Goal: Task Accomplishment & Management: Use online tool/utility

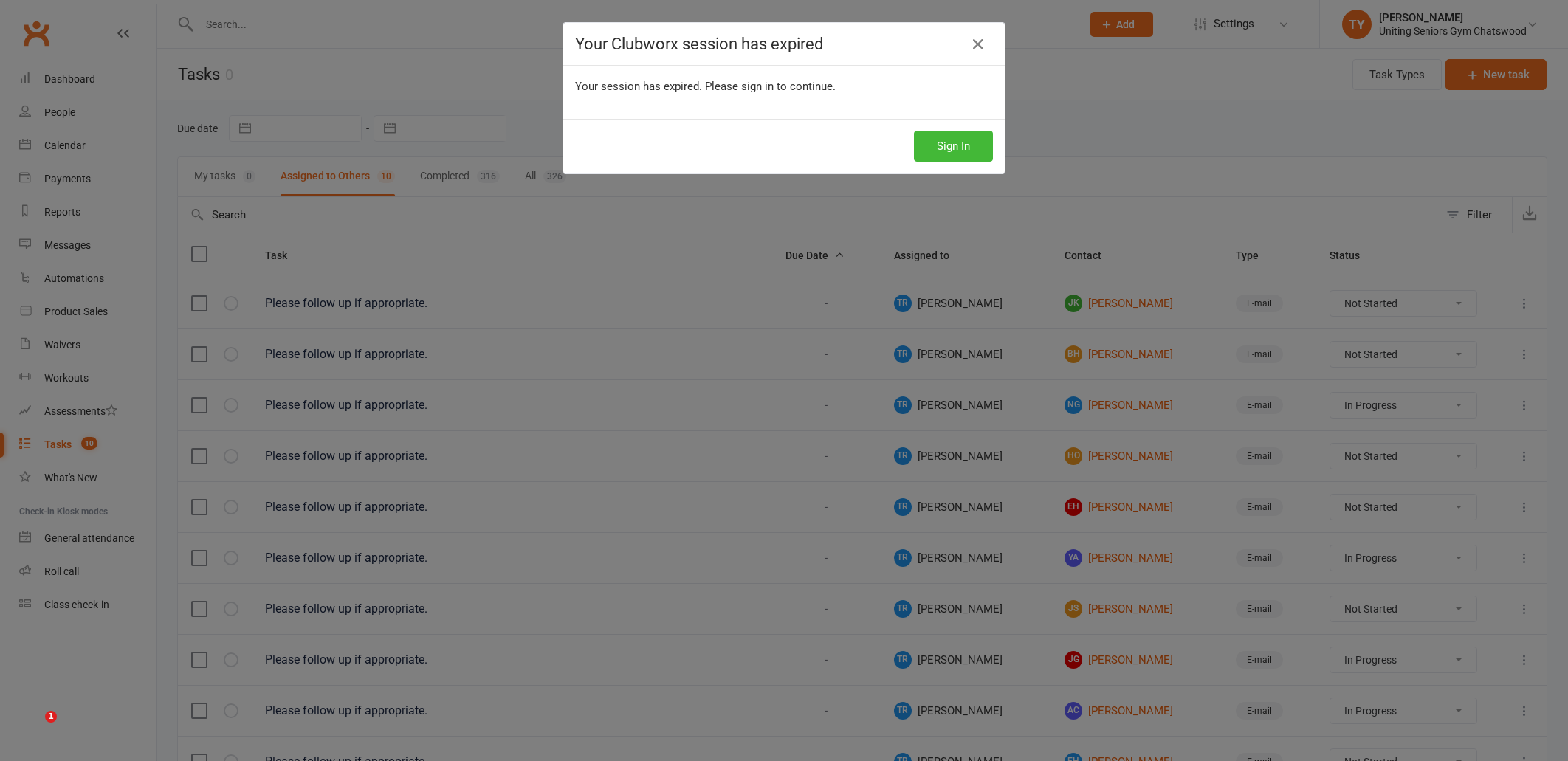
select select "started"
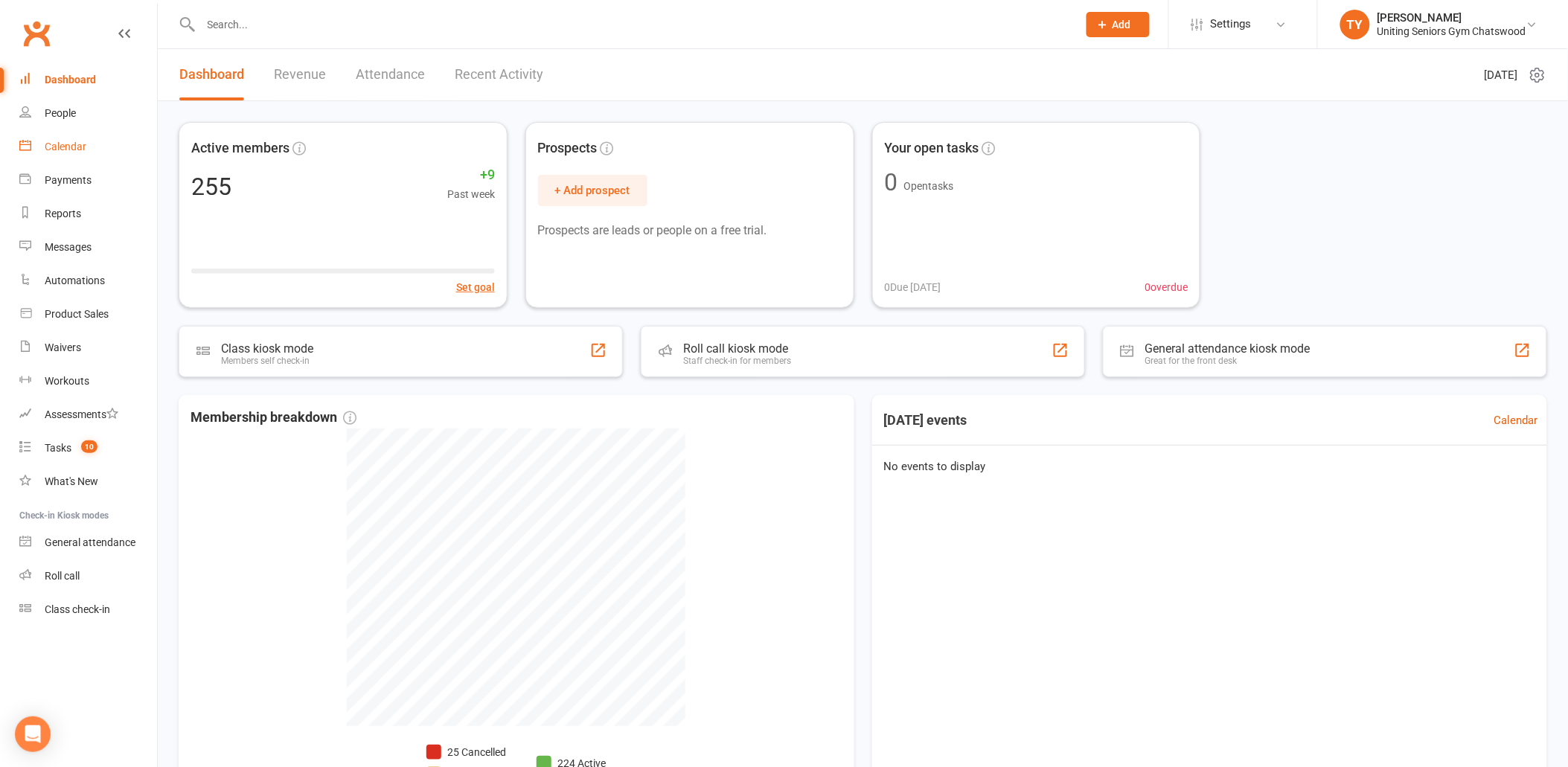
click at [52, 145] on div "Calendar" at bounding box center [65, 146] width 41 height 12
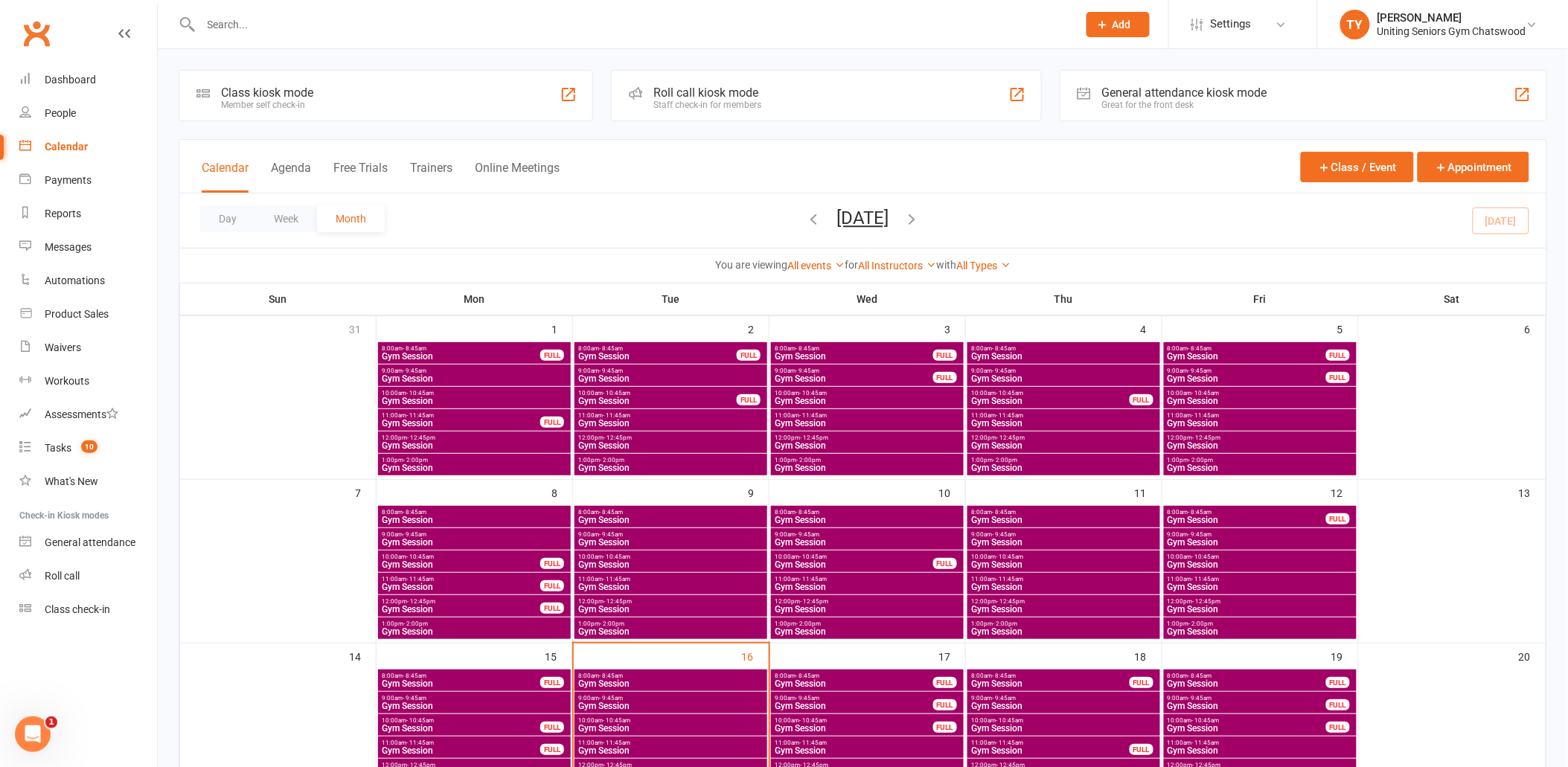
click at [750, 109] on div "Staff check-in for members" at bounding box center [707, 105] width 108 height 11
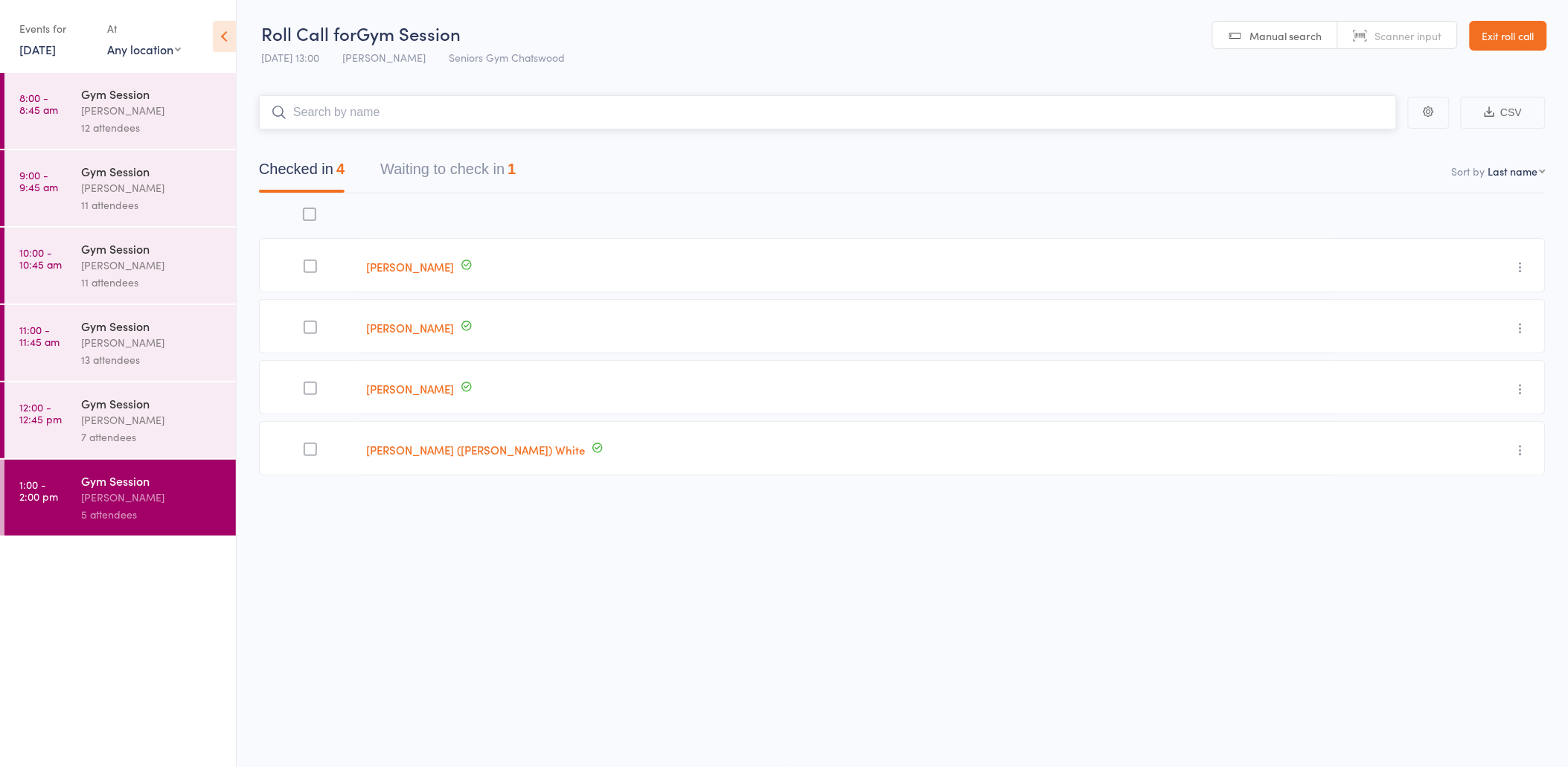
click at [484, 174] on button "Waiting to check in 1" at bounding box center [448, 173] width 135 height 40
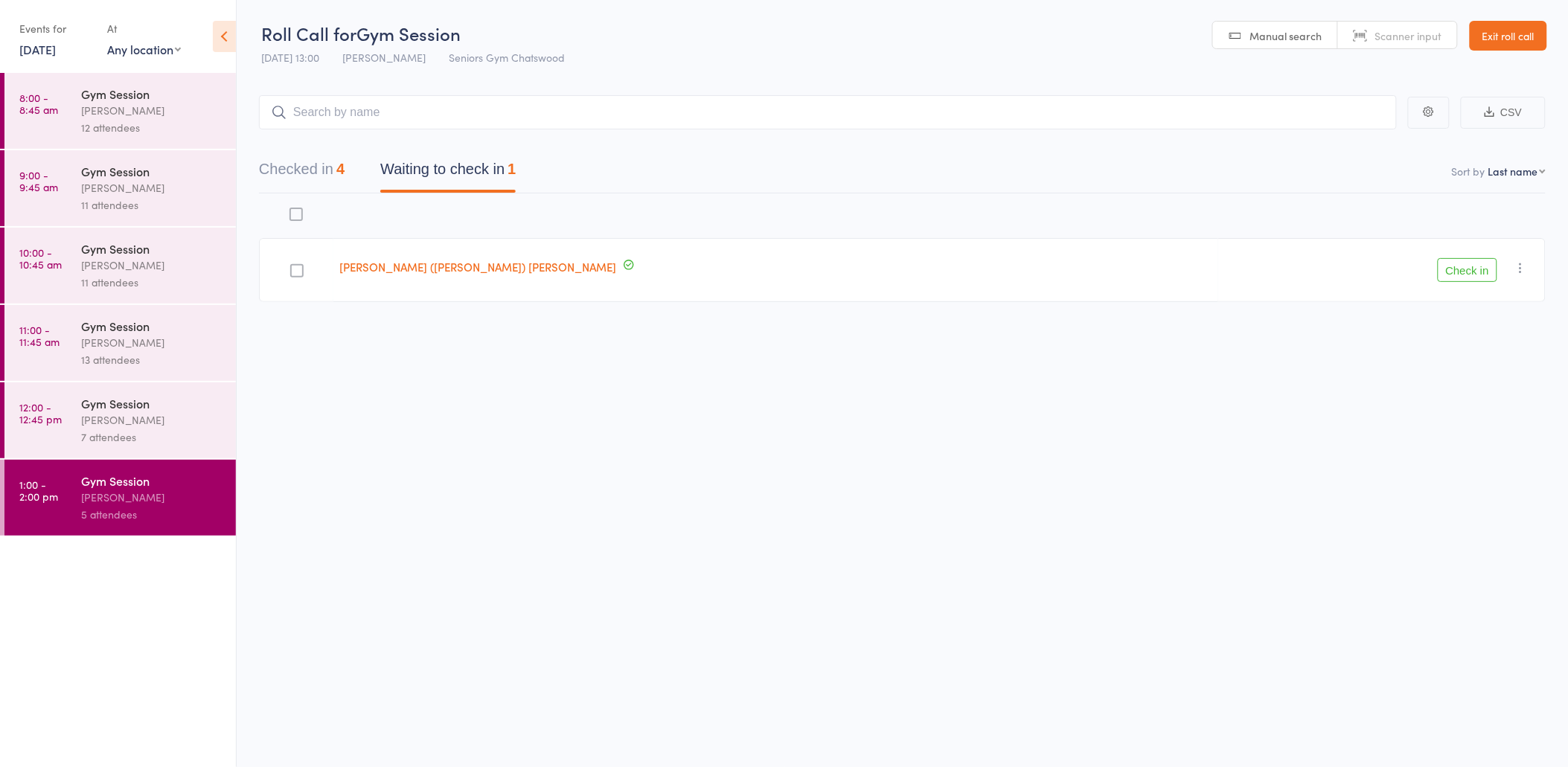
click at [1528, 268] on button "button" at bounding box center [1521, 268] width 18 height 18
click at [1489, 403] on li "Remove" at bounding box center [1467, 396] width 122 height 20
click at [175, 430] on div "7 attendees" at bounding box center [152, 436] width 142 height 17
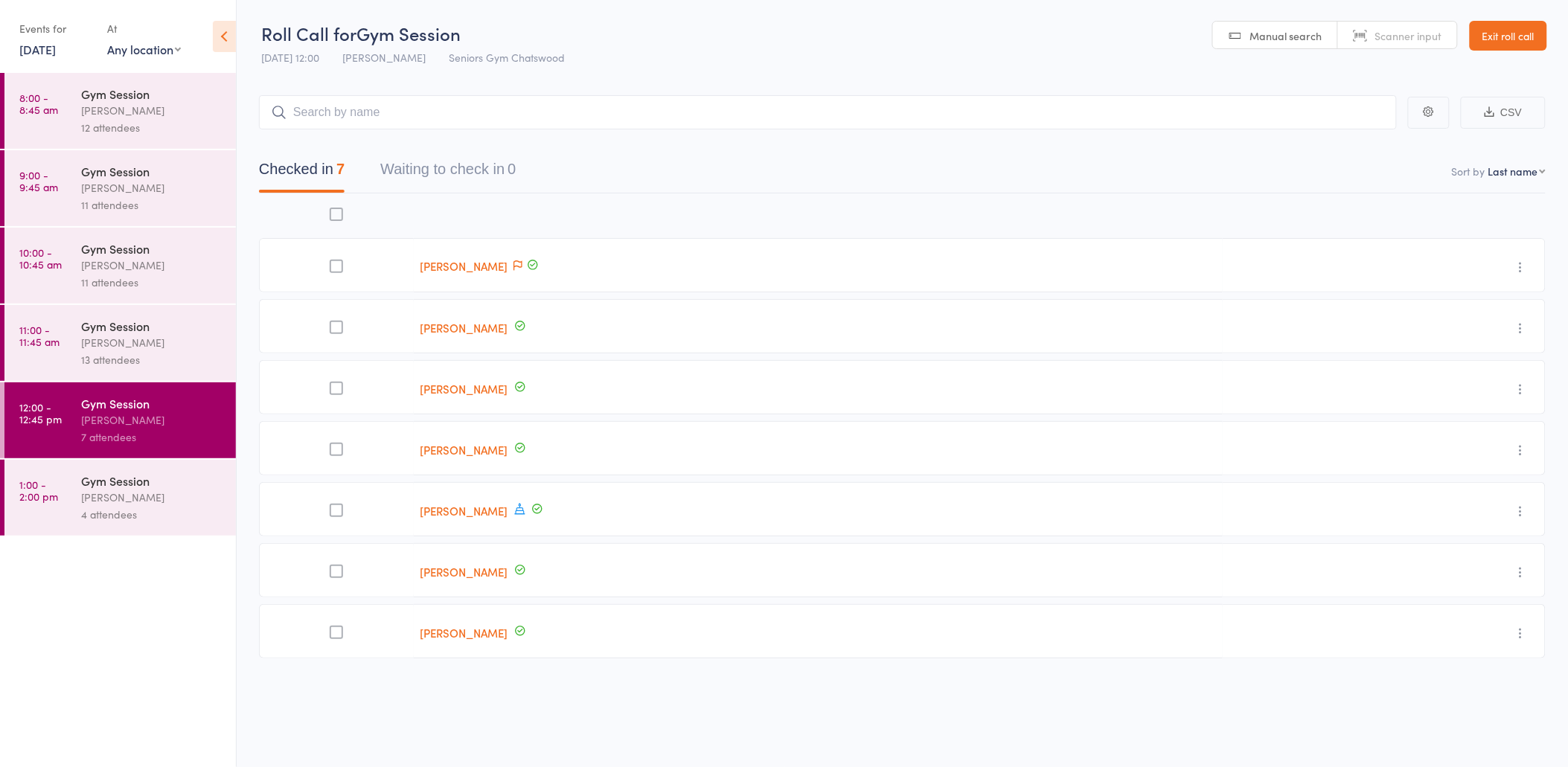
click at [159, 322] on div "Gym Session" at bounding box center [152, 326] width 142 height 16
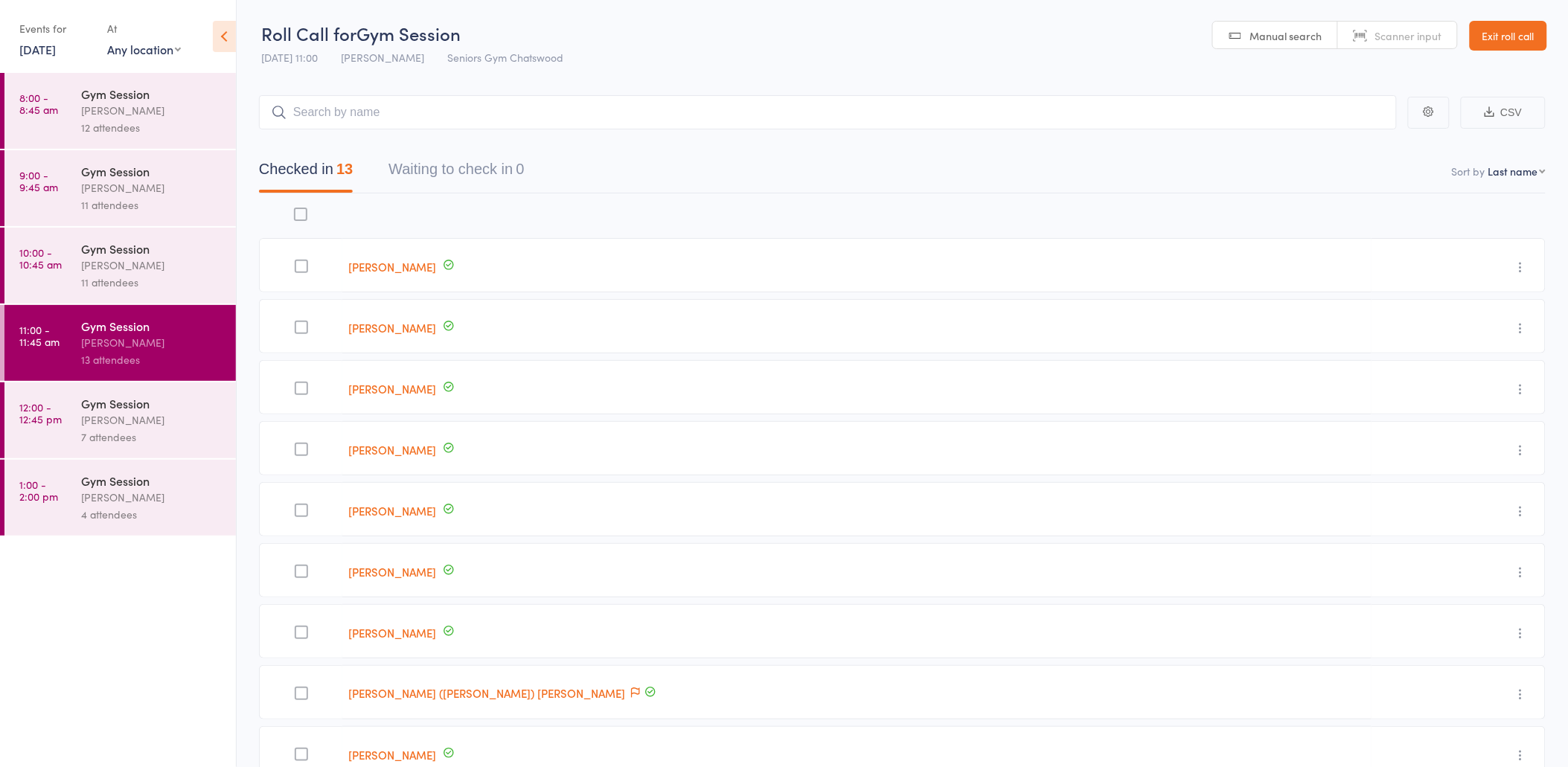
click at [168, 409] on div "Gym Session" at bounding box center [152, 403] width 142 height 16
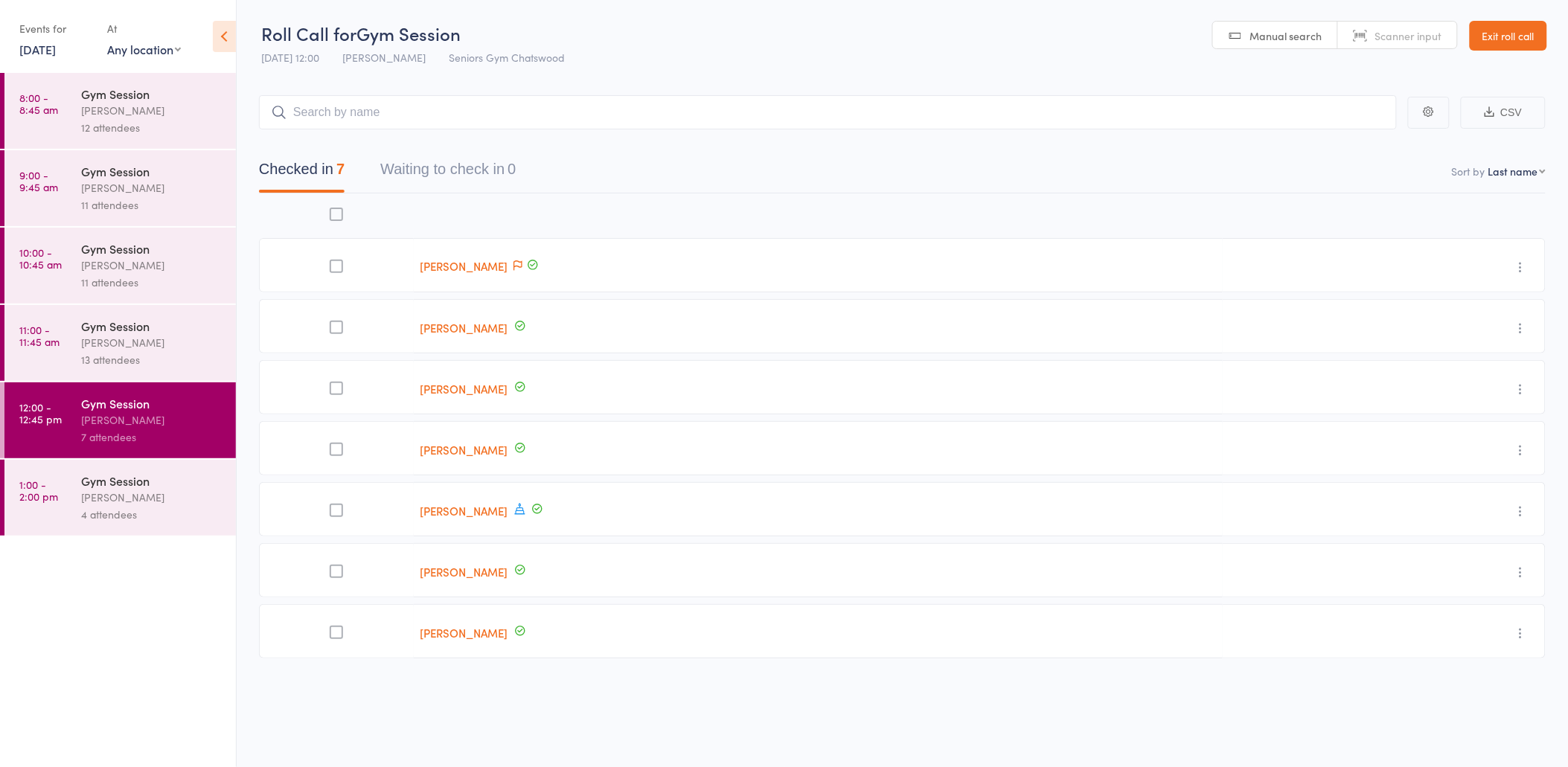
click at [23, 339] on time "11:00 - 11:45 am" at bounding box center [40, 335] width 41 height 24
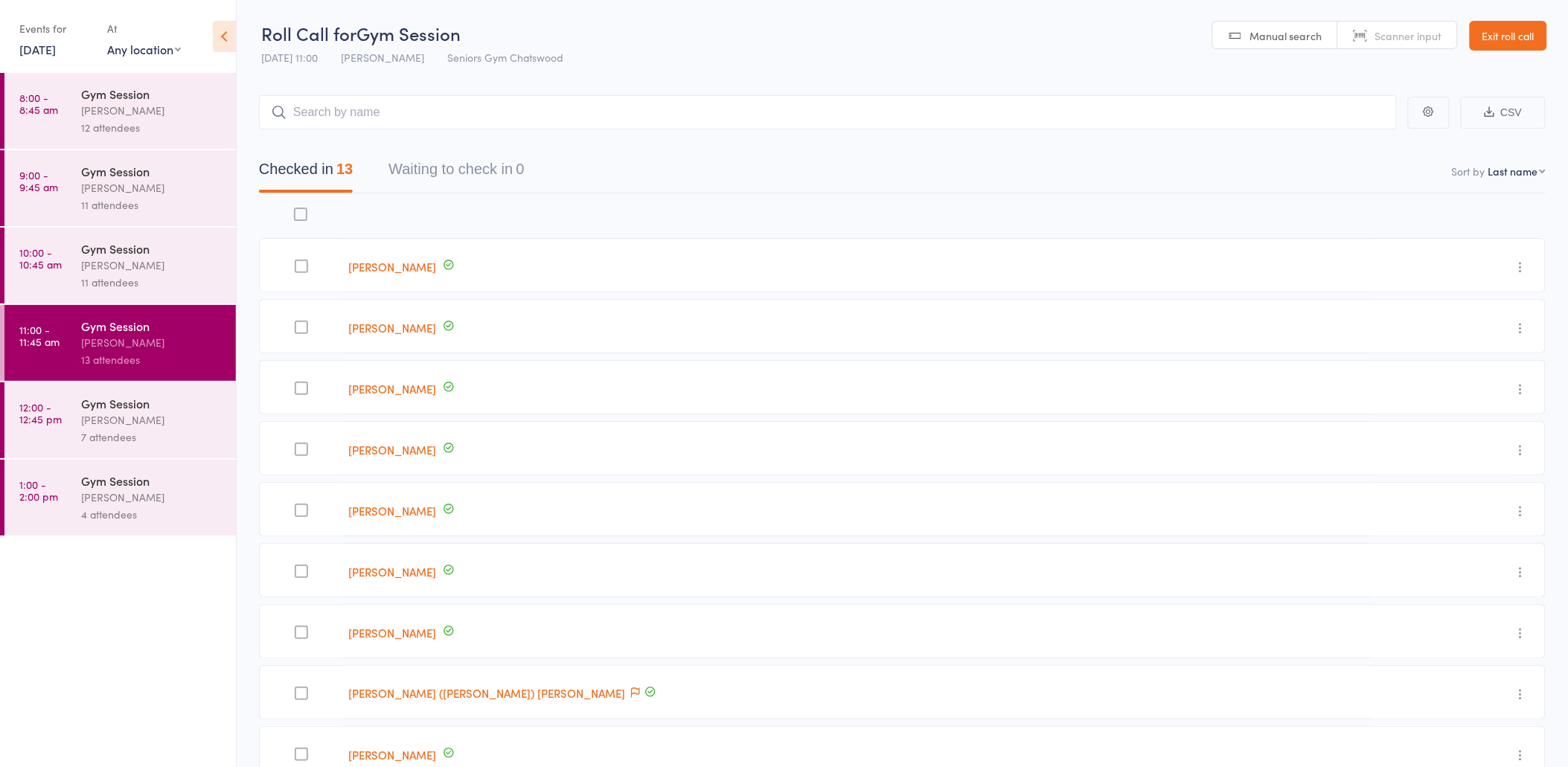
click at [125, 249] on div "Gym Session" at bounding box center [152, 248] width 142 height 16
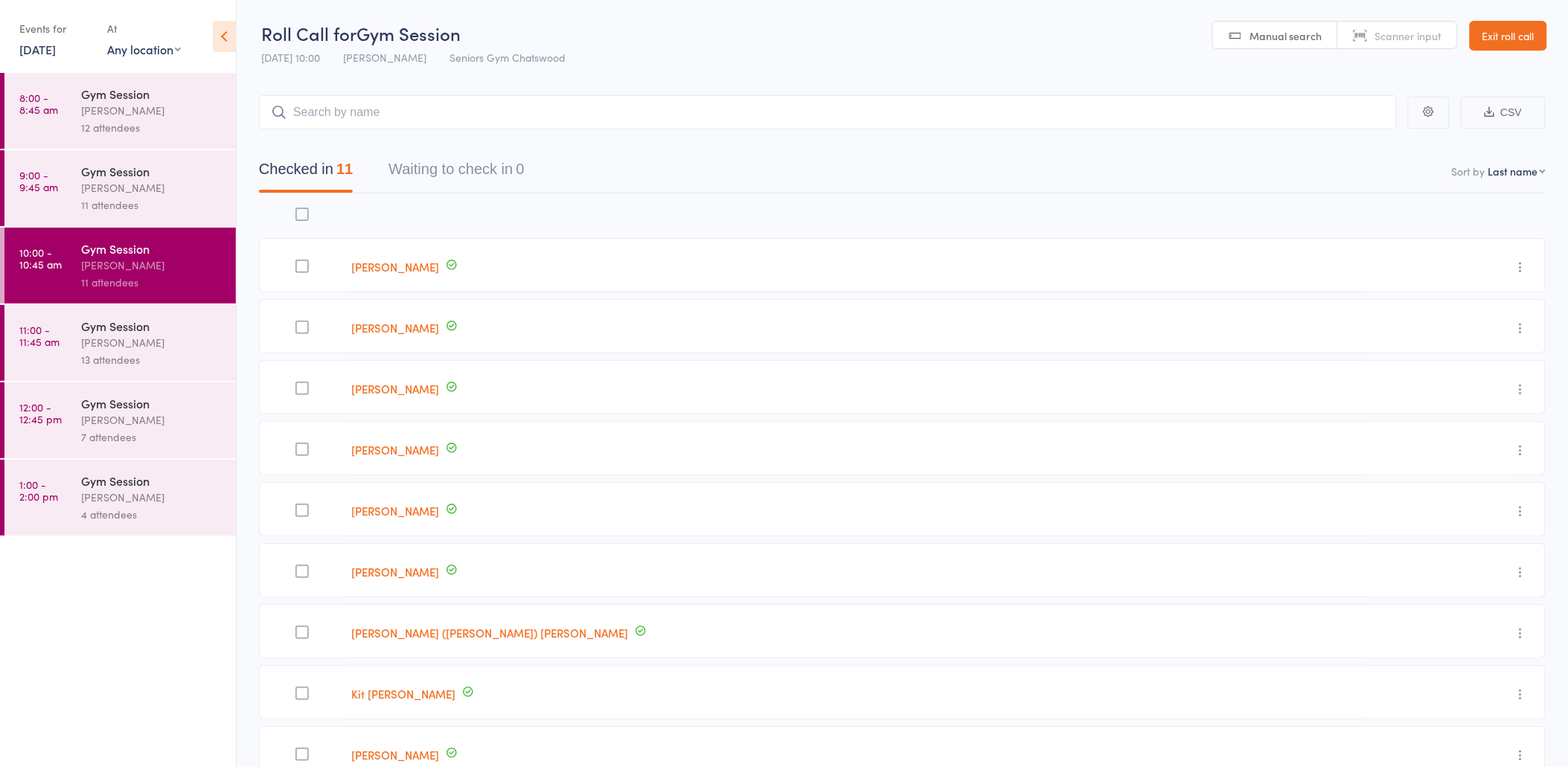
click at [1486, 39] on link "Exit roll call" at bounding box center [1508, 36] width 77 height 30
